Goal: Find specific page/section: Find specific page/section

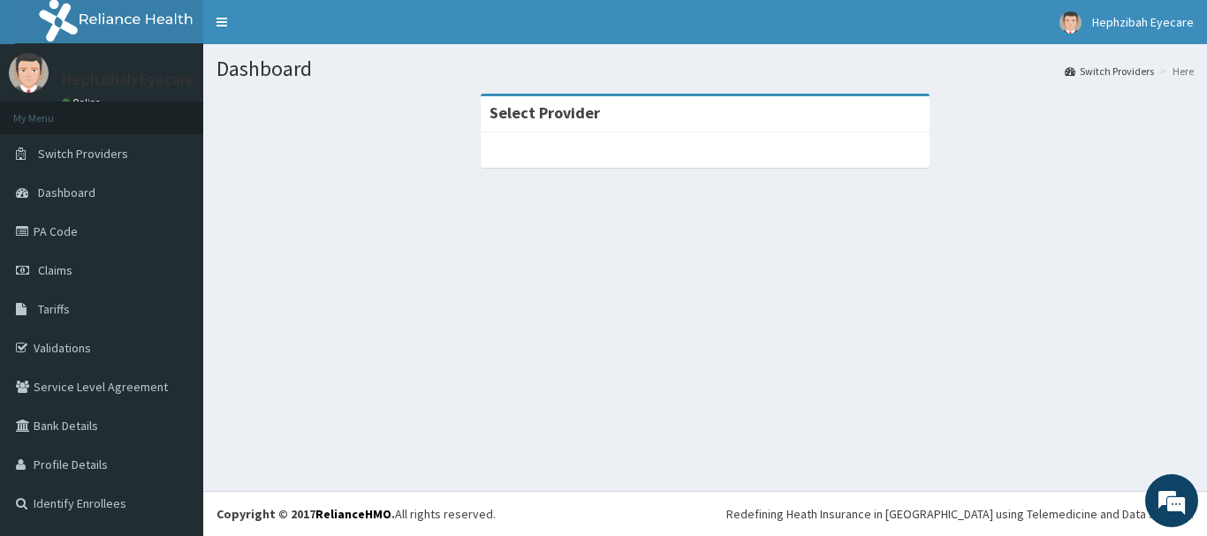
click at [799, 154] on div at bounding box center [705, 150] width 449 height 35
drag, startPoint x: 799, startPoint y: 154, endPoint x: 817, endPoint y: 276, distance: 123.3
click at [817, 276] on section "Select Provider" at bounding box center [704, 190] width 1003 height 221
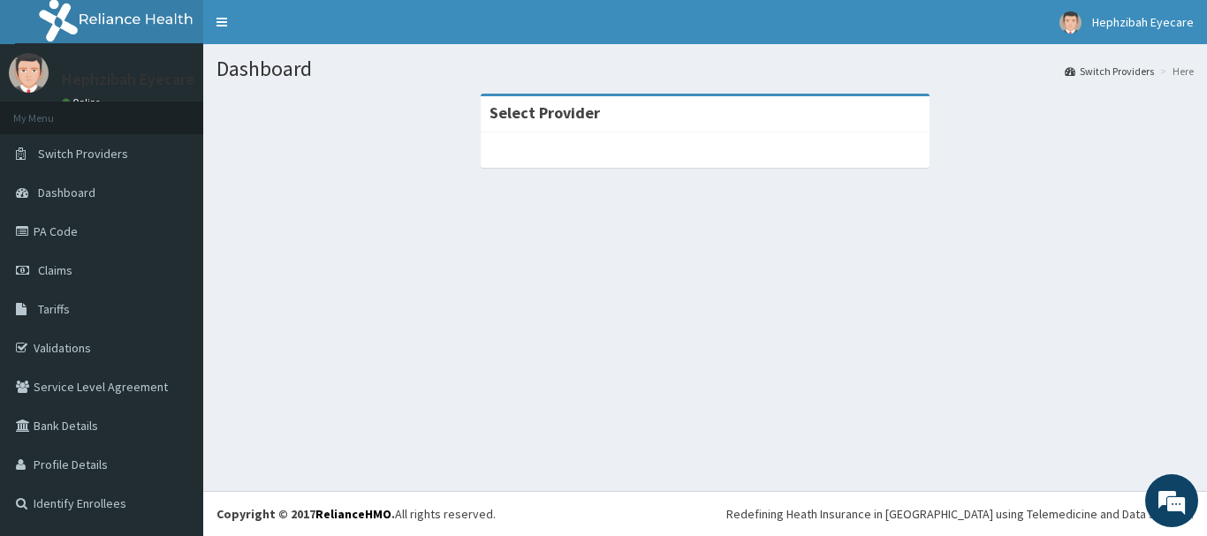
click at [817, 276] on section "Select Provider" at bounding box center [704, 190] width 1003 height 221
click at [727, 150] on div at bounding box center [705, 150] width 449 height 35
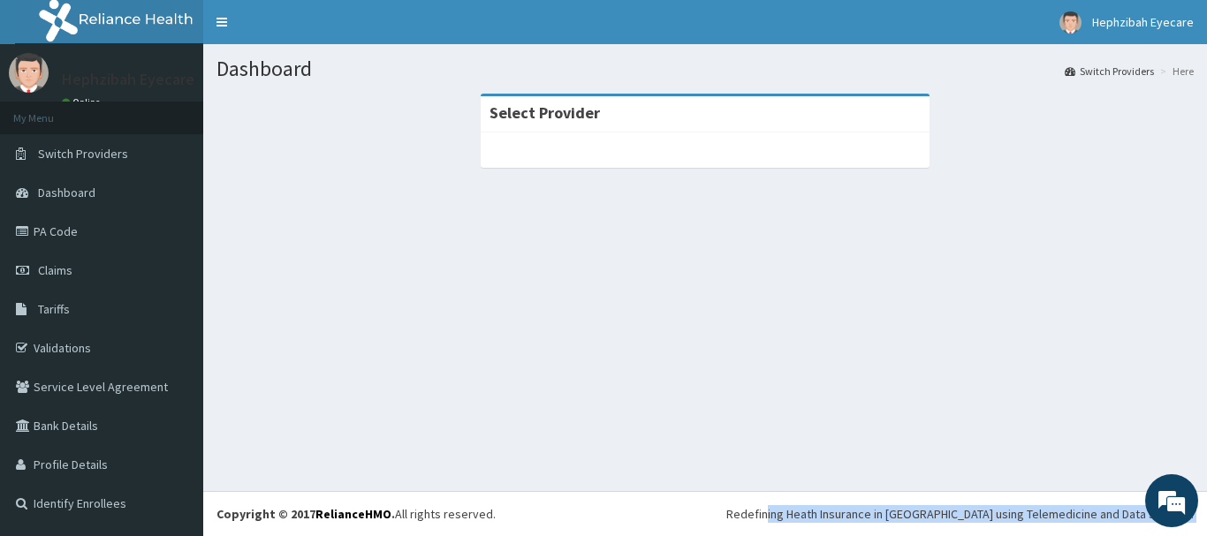
click at [727, 150] on div at bounding box center [705, 150] width 449 height 35
drag, startPoint x: 727, startPoint y: 150, endPoint x: 723, endPoint y: 175, distance: 25.1
click at [723, 175] on div "Select Provider" at bounding box center [704, 140] width 475 height 92
click at [746, 103] on div "Select Provider" at bounding box center [705, 114] width 449 height 36
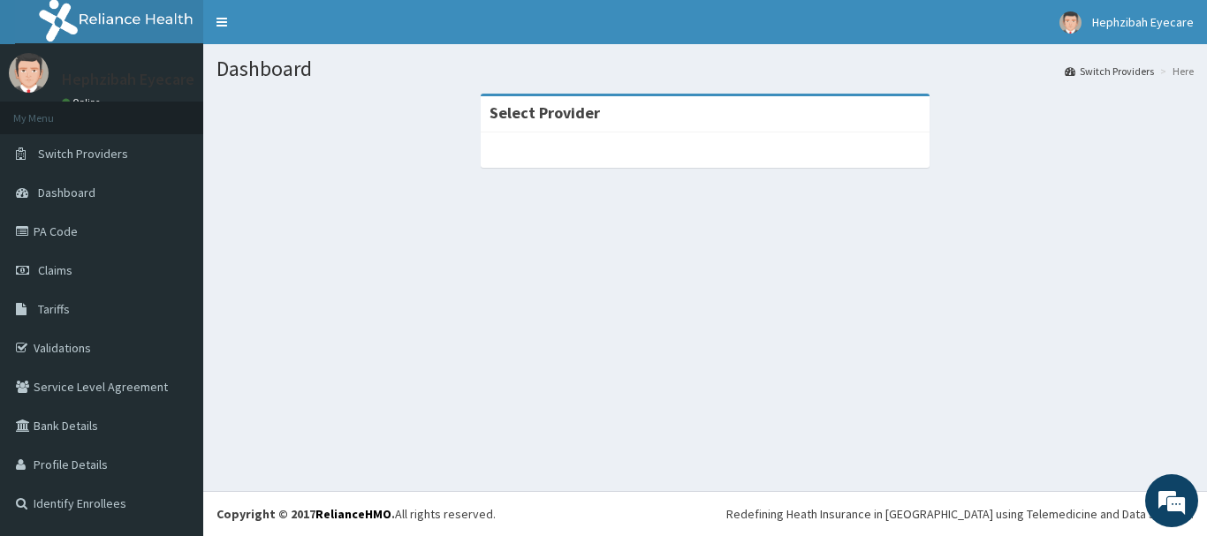
click at [746, 103] on div "Select Provider" at bounding box center [705, 114] width 449 height 36
drag, startPoint x: 746, startPoint y: 103, endPoint x: 750, endPoint y: 251, distance: 147.6
click at [750, 251] on section "Select Provider" at bounding box center [704, 190] width 1003 height 221
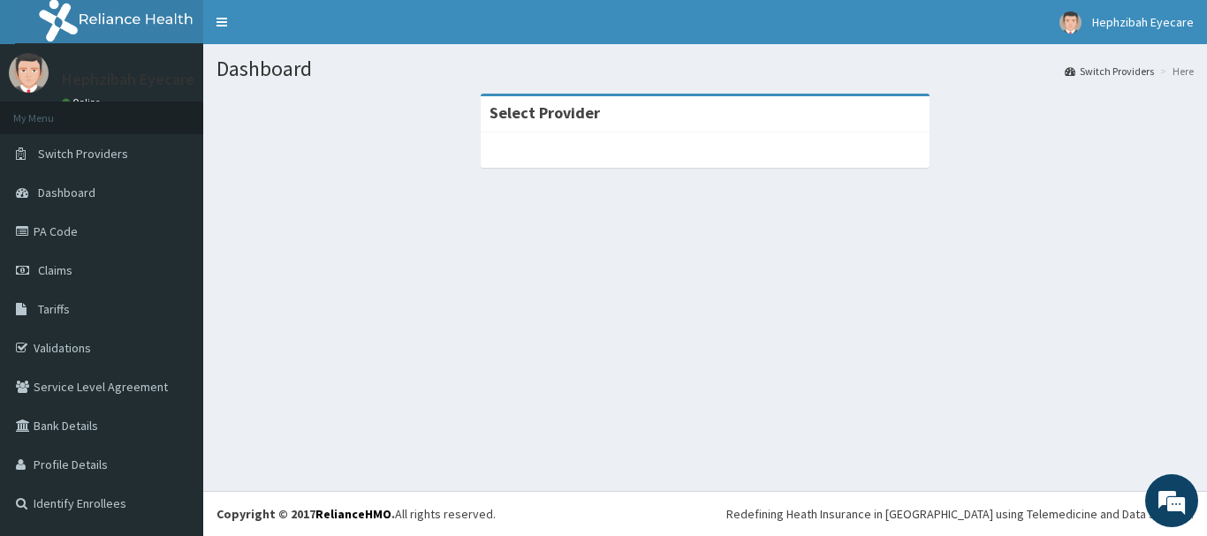
click at [750, 251] on section "Select Provider" at bounding box center [704, 190] width 1003 height 221
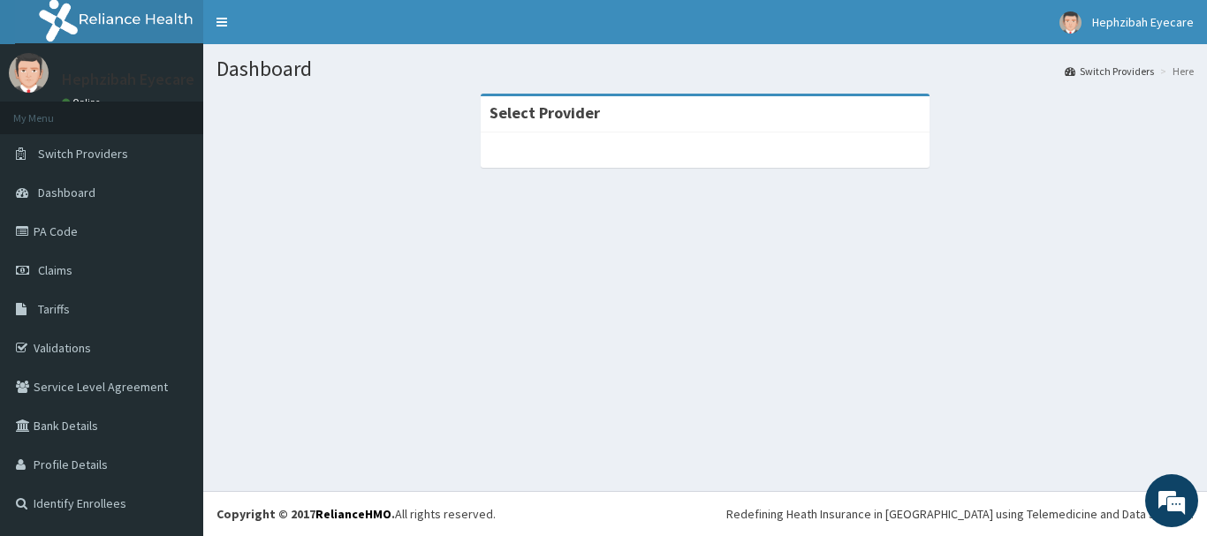
click at [750, 251] on section "Select Provider" at bounding box center [704, 190] width 1003 height 221
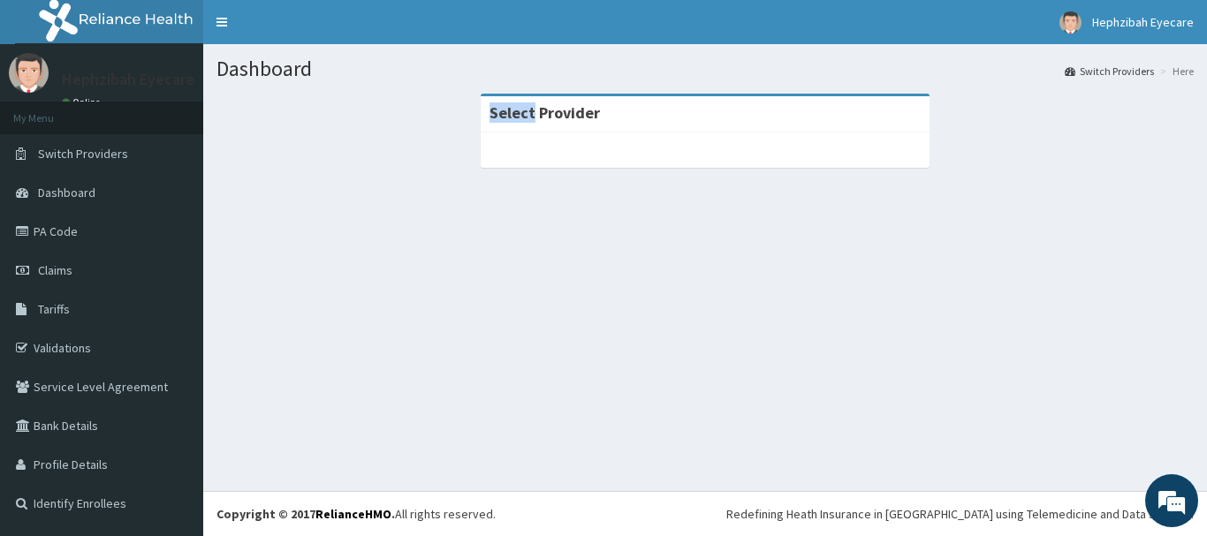
drag, startPoint x: 750, startPoint y: 251, endPoint x: 526, endPoint y: 110, distance: 265.2
click at [526, 110] on section "Select Provider" at bounding box center [704, 190] width 1003 height 221
click at [655, 109] on div "Select Provider" at bounding box center [705, 114] width 449 height 36
drag, startPoint x: 655, startPoint y: 109, endPoint x: 348, endPoint y: 136, distance: 308.6
click at [348, 136] on div "Select Provider" at bounding box center [704, 140] width 977 height 92
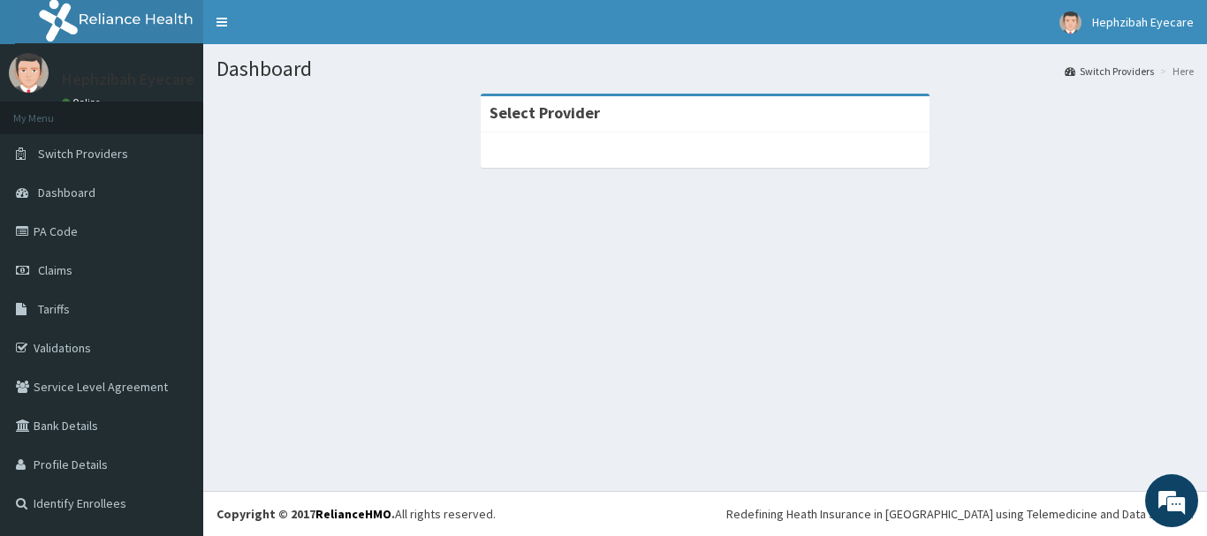
click at [348, 136] on div "Select Provider" at bounding box center [704, 140] width 977 height 92
click at [160, 234] on link "PA Code" at bounding box center [101, 231] width 203 height 39
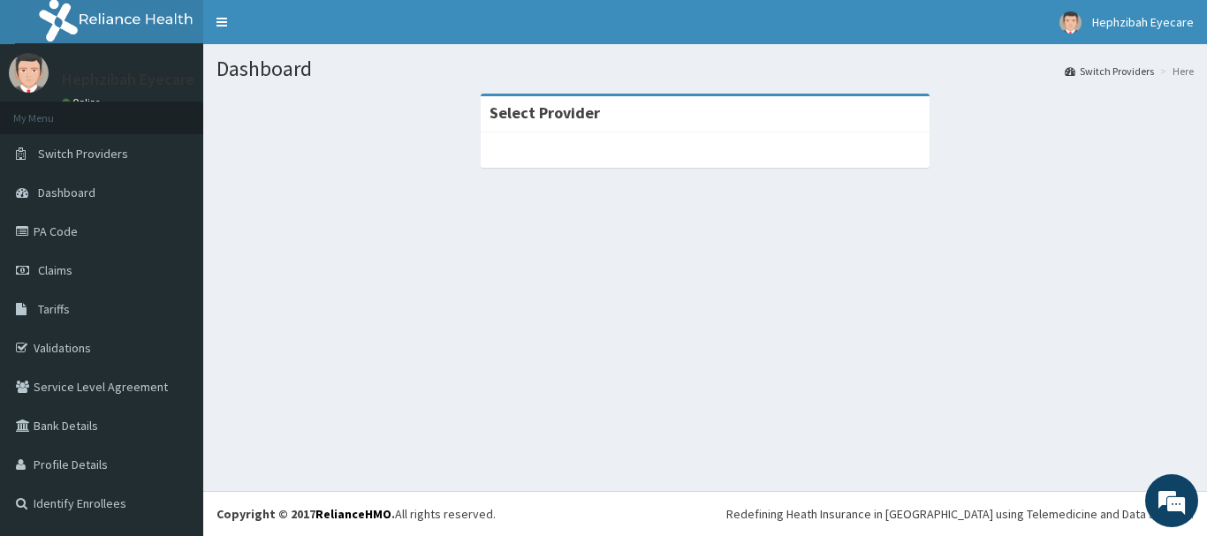
drag, startPoint x: 1206, startPoint y: 140, endPoint x: 1206, endPoint y: 321, distance: 180.2
click at [1206, 321] on div "Dashboard Switch Providers Here Select Provider" at bounding box center [704, 267] width 1003 height 447
